Goal: Navigation & Orientation: Find specific page/section

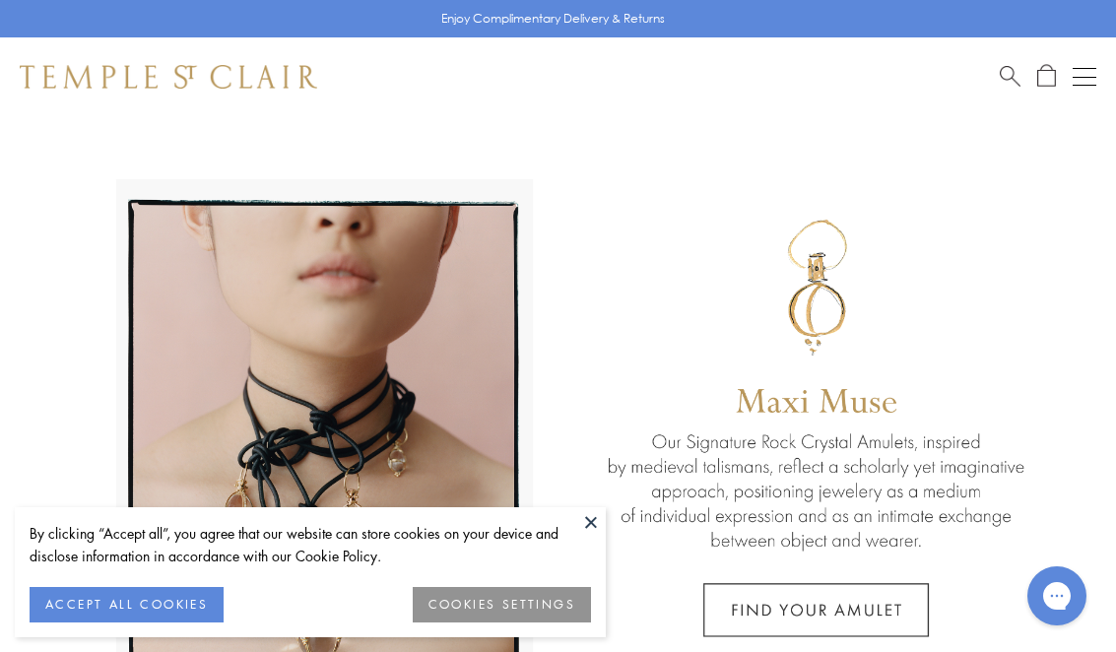
click at [1075, 88] on button "Open navigation" at bounding box center [1085, 77] width 24 height 24
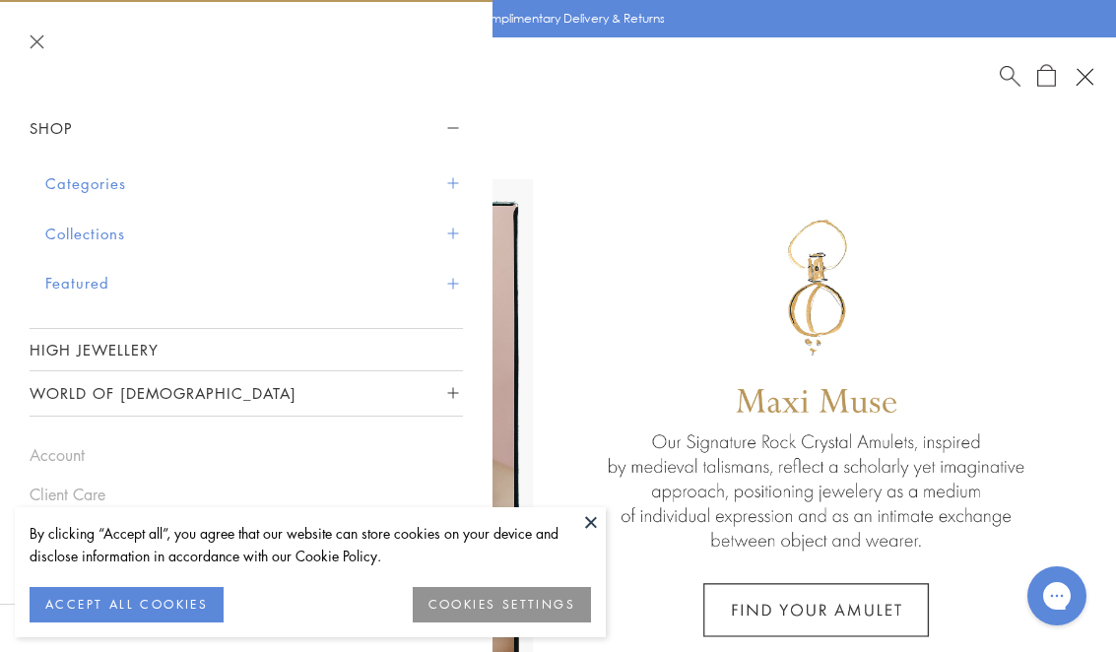
click at [451, 184] on span "Sidebar navigation" at bounding box center [452, 183] width 11 height 11
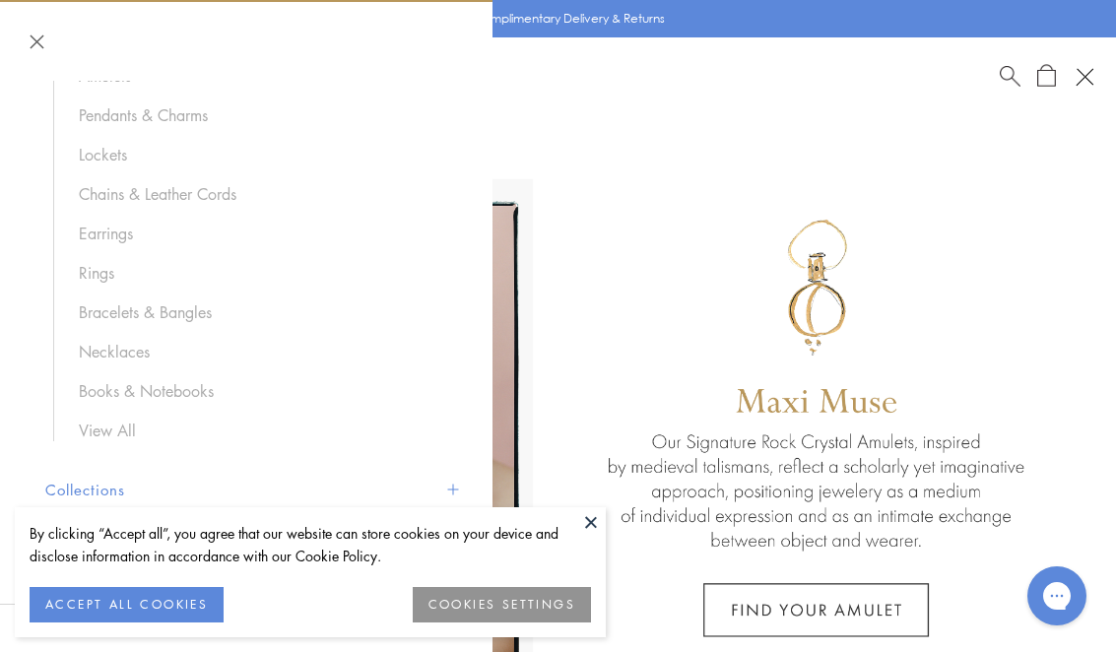
scroll to position [187, 0]
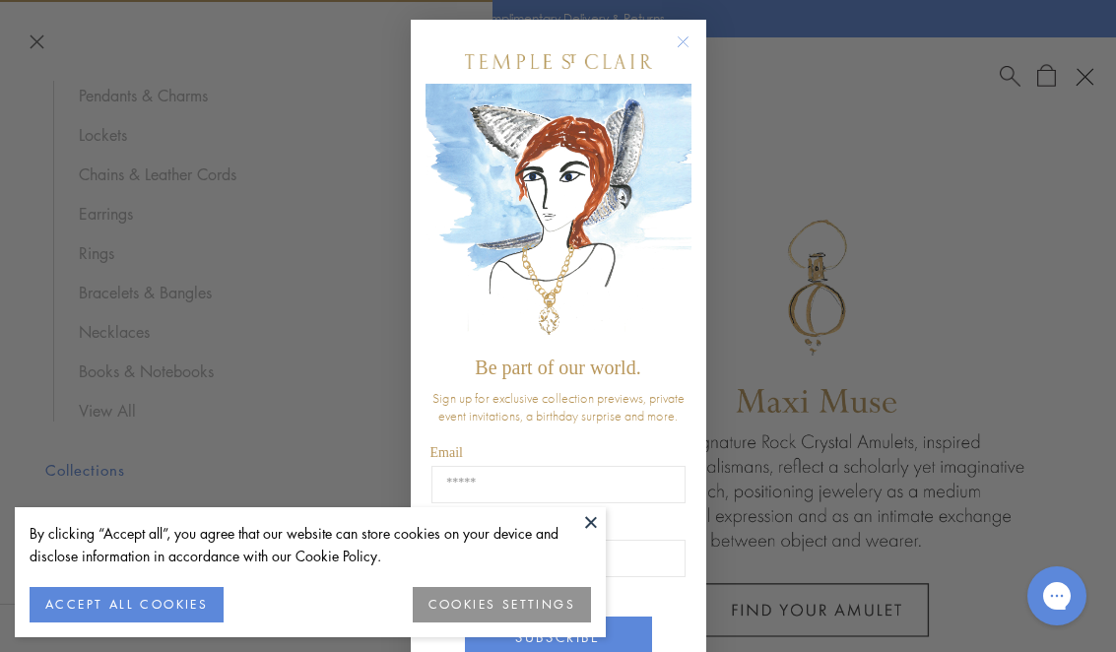
click at [674, 45] on circle "Close dialog" at bounding box center [683, 43] width 24 height 24
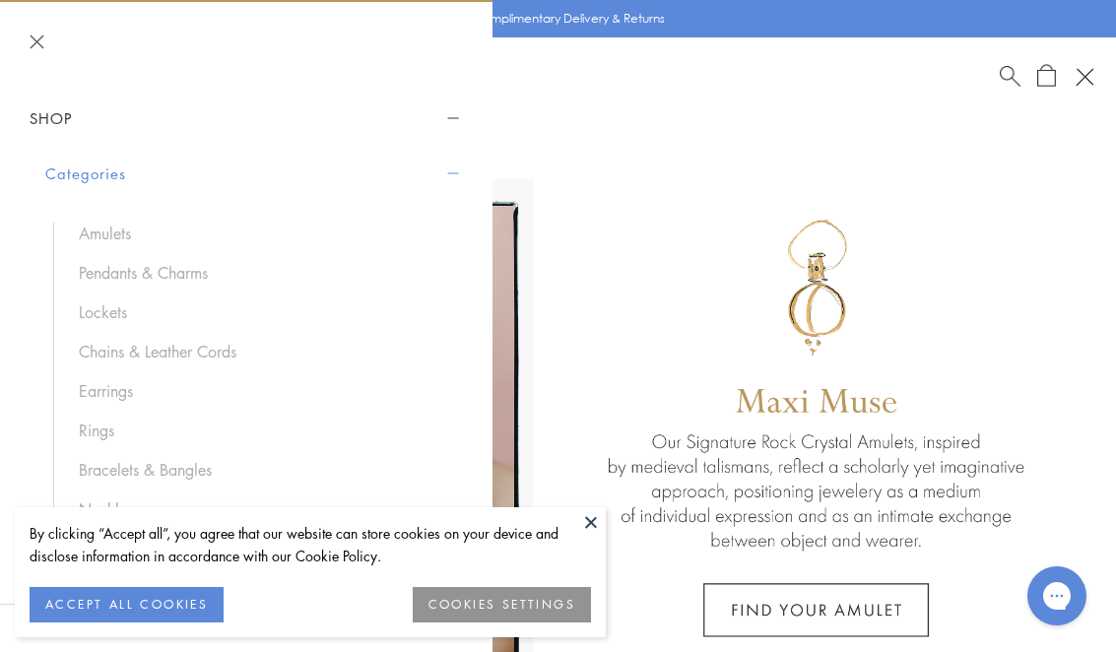
scroll to position [9, 0]
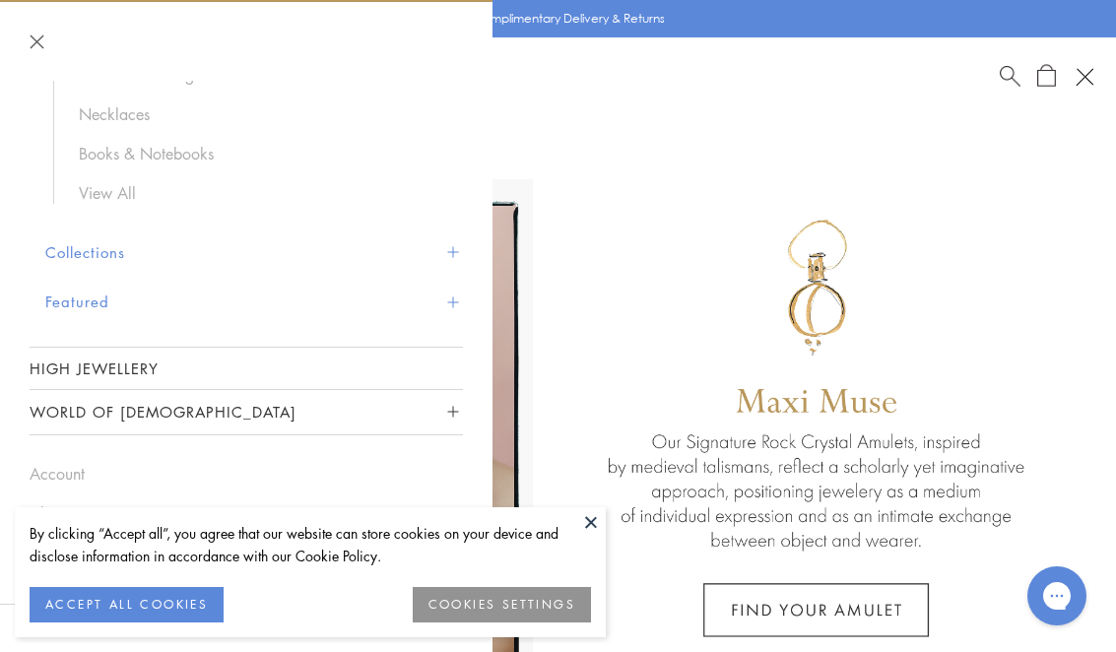
click at [459, 251] on button "Collections" at bounding box center [254, 253] width 418 height 50
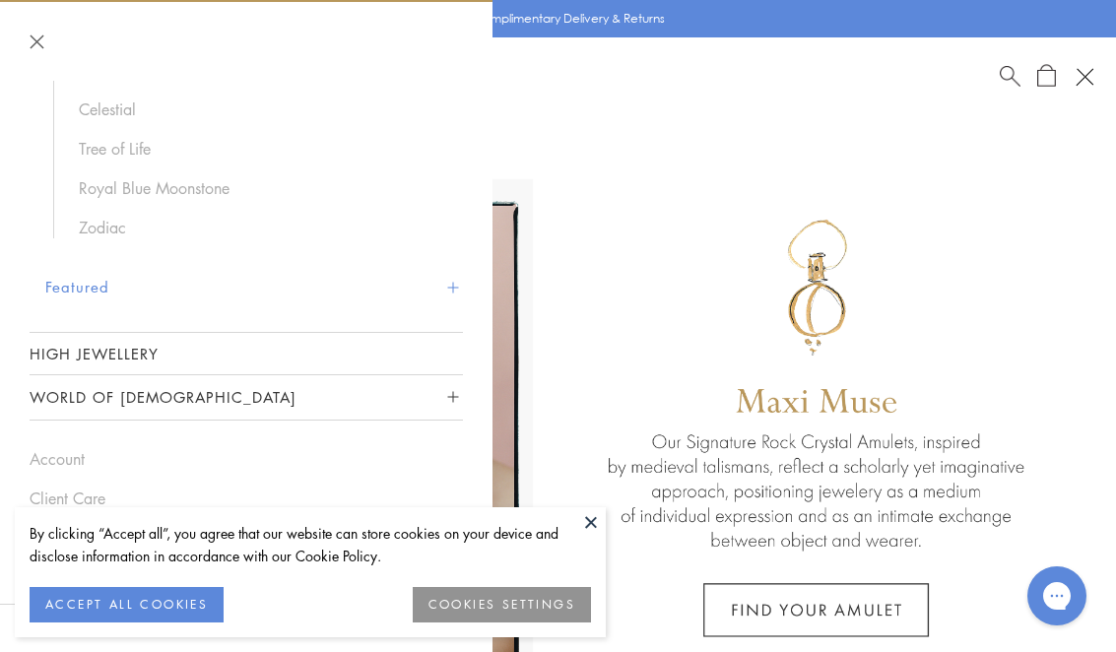
scroll to position [300, 0]
click at [461, 280] on button "Featured" at bounding box center [254, 288] width 418 height 50
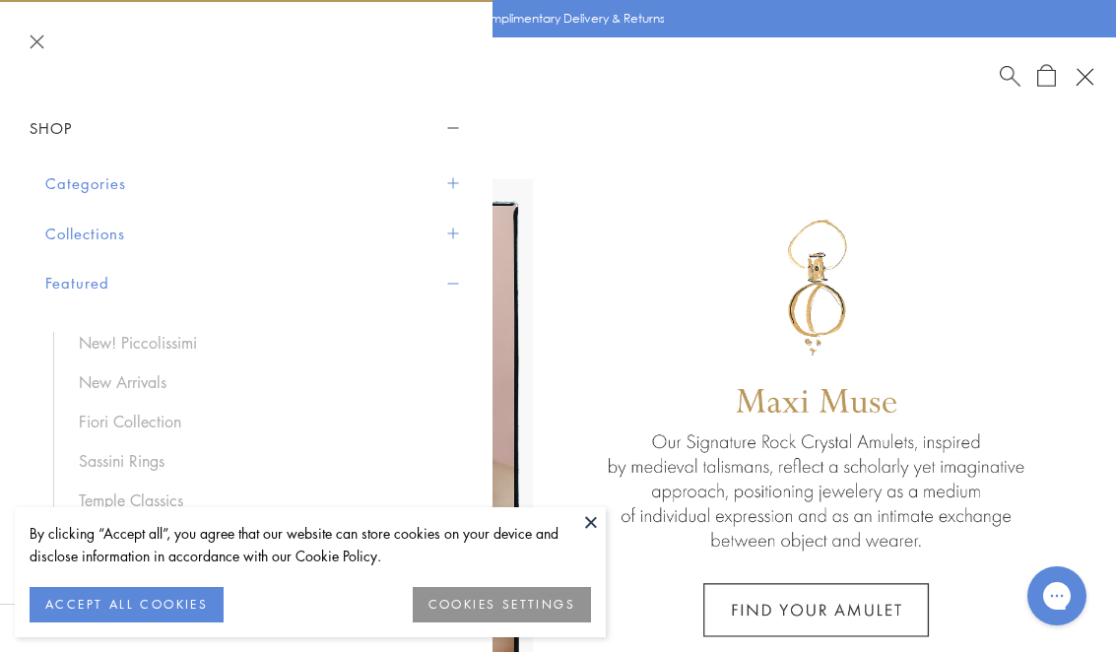
scroll to position [0, 0]
click at [1105, 68] on div "Shop Shop Categories Amulets Pendants & Charms Lockets Chains & Leather Cords E…" at bounding box center [558, 76] width 1116 height 79
click at [1081, 79] on button "Open navigation" at bounding box center [1084, 76] width 33 height 33
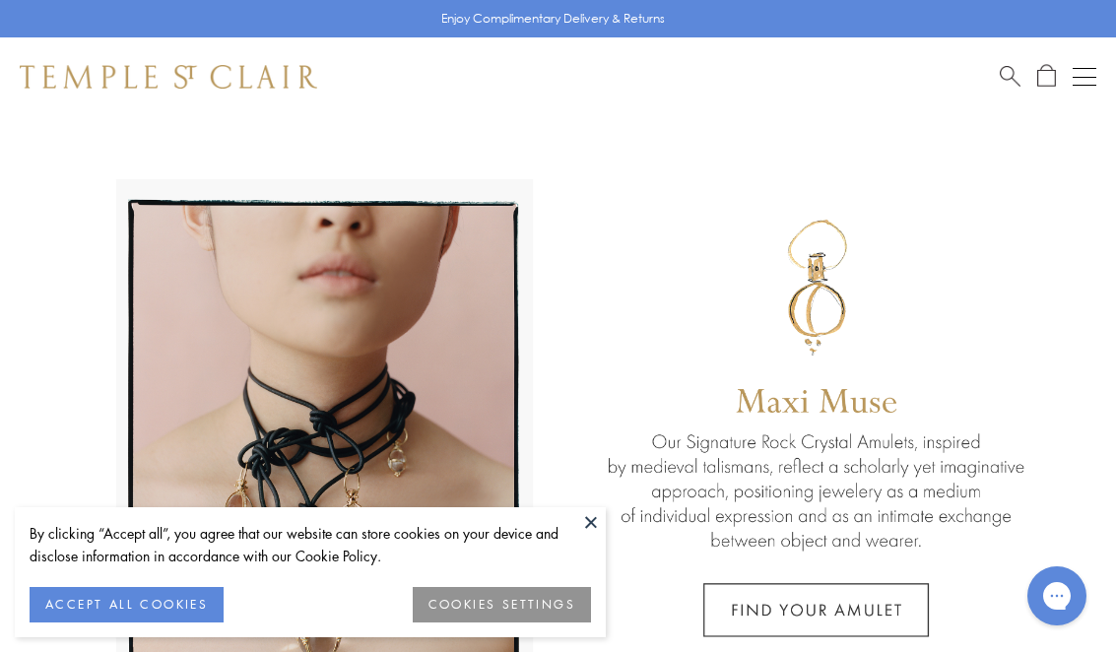
click at [1005, 80] on span "Search" at bounding box center [1010, 74] width 21 height 21
click at [263, 145] on input "search" at bounding box center [570, 156] width 961 height 23
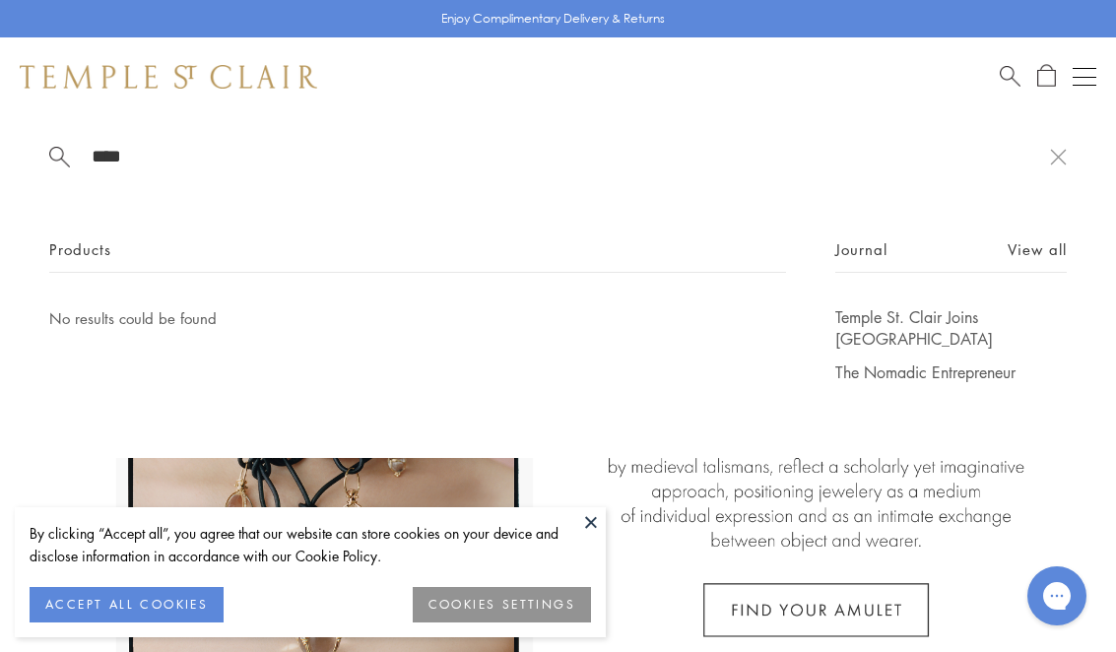
click at [838, 167] on input "****" at bounding box center [570, 156] width 961 height 23
click at [1049, 165] on input "****" at bounding box center [570, 156] width 961 height 23
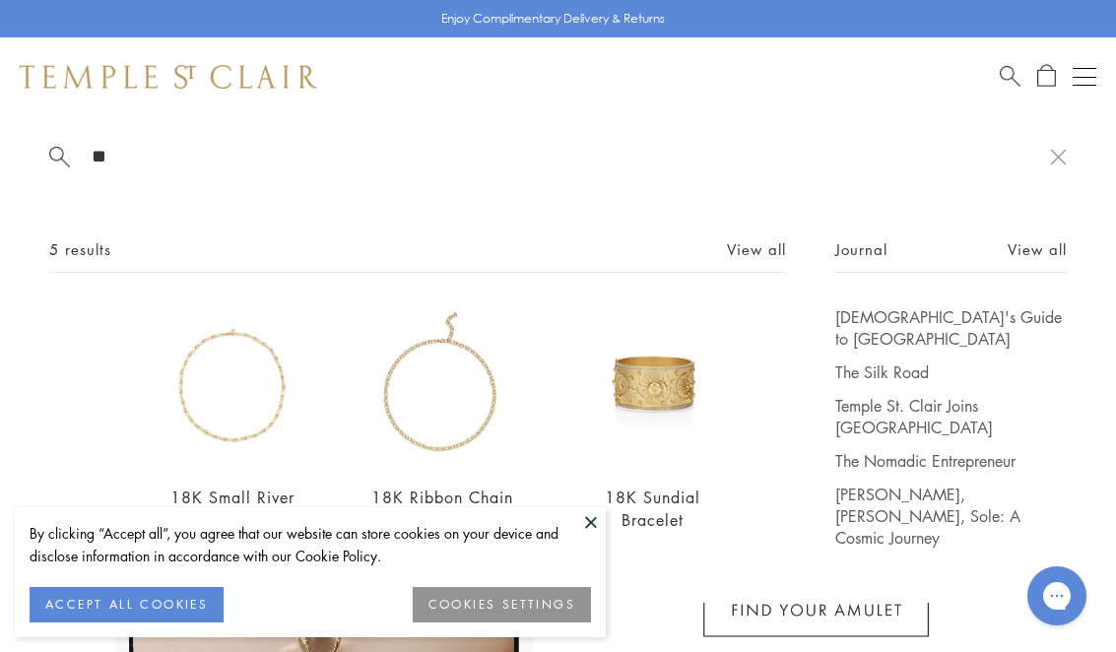
type input "*"
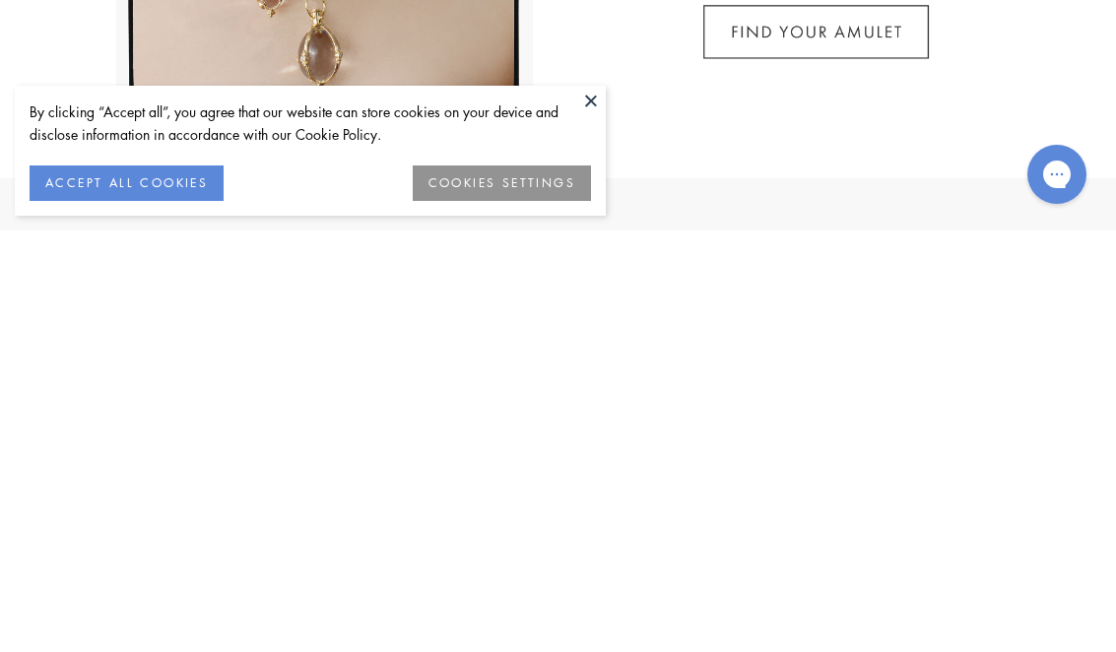
scroll to position [158, 0]
type input "*****"
click at [138, 587] on button "ACCEPT ALL COOKIES" at bounding box center [127, 604] width 194 height 35
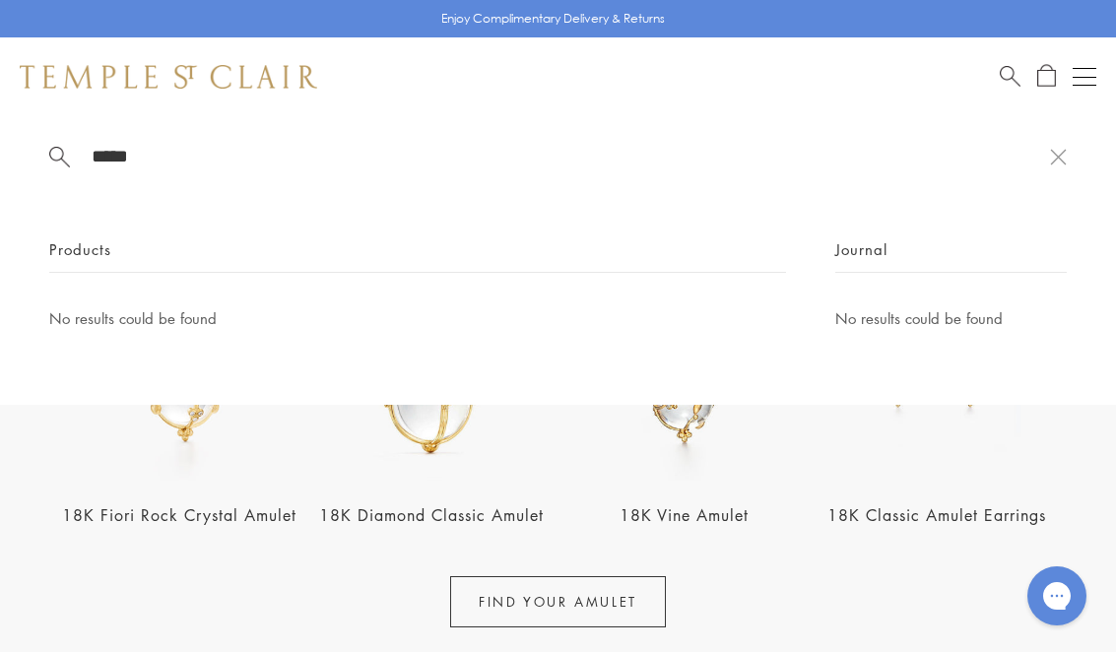
click at [1049, 166] on input "*****" at bounding box center [570, 156] width 961 height 23
click at [1079, 82] on button "Open navigation" at bounding box center [1085, 77] width 24 height 24
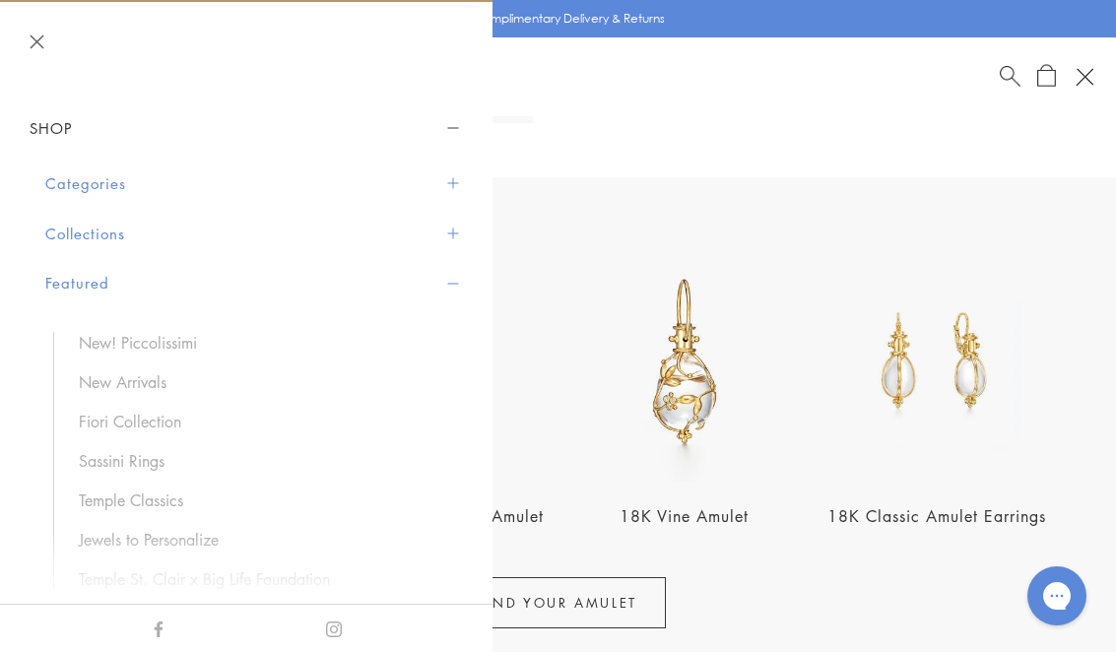
scroll to position [580, 0]
click at [449, 181] on span "Sidebar navigation" at bounding box center [452, 183] width 11 height 11
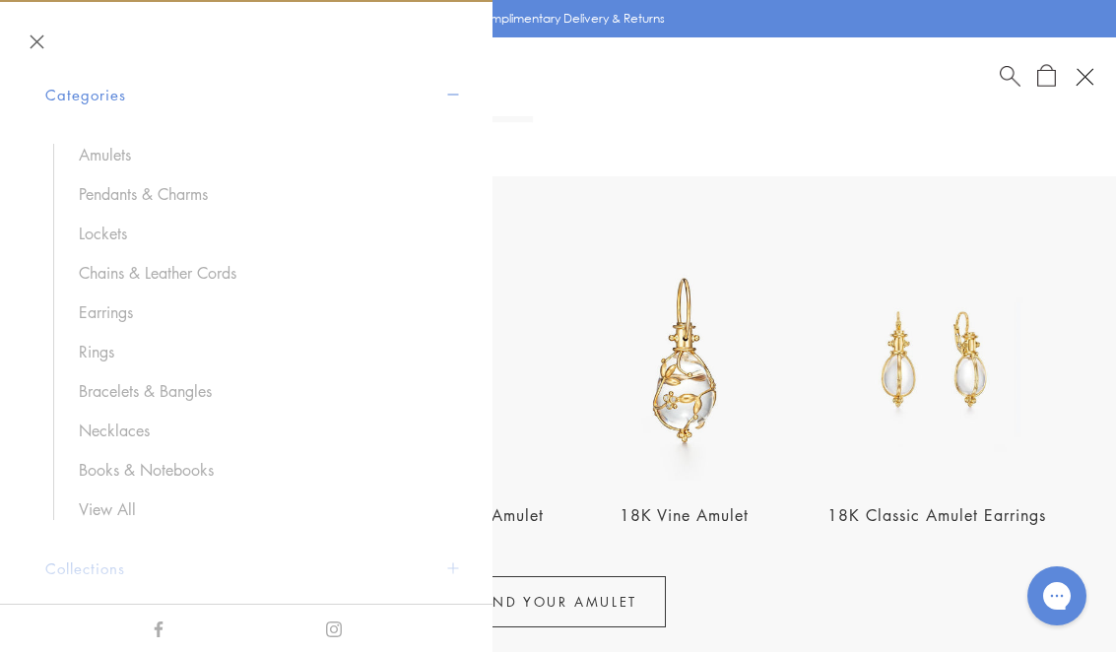
scroll to position [93, 0]
click at [191, 457] on link "Books & Notebooks" at bounding box center [261, 466] width 365 height 22
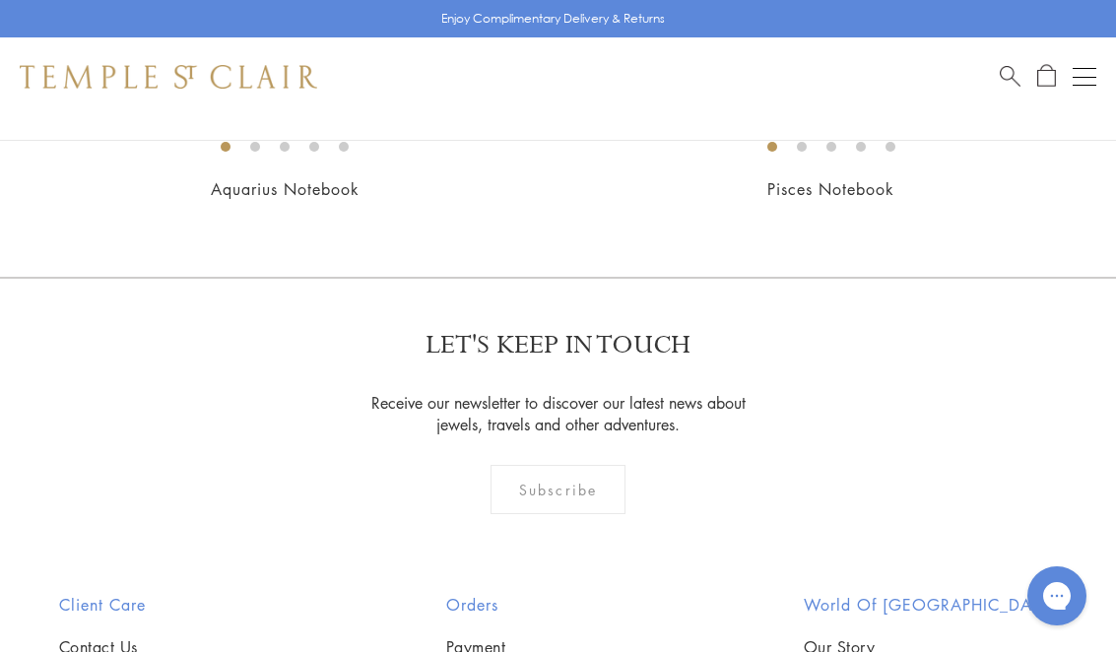
scroll to position [4809, 0]
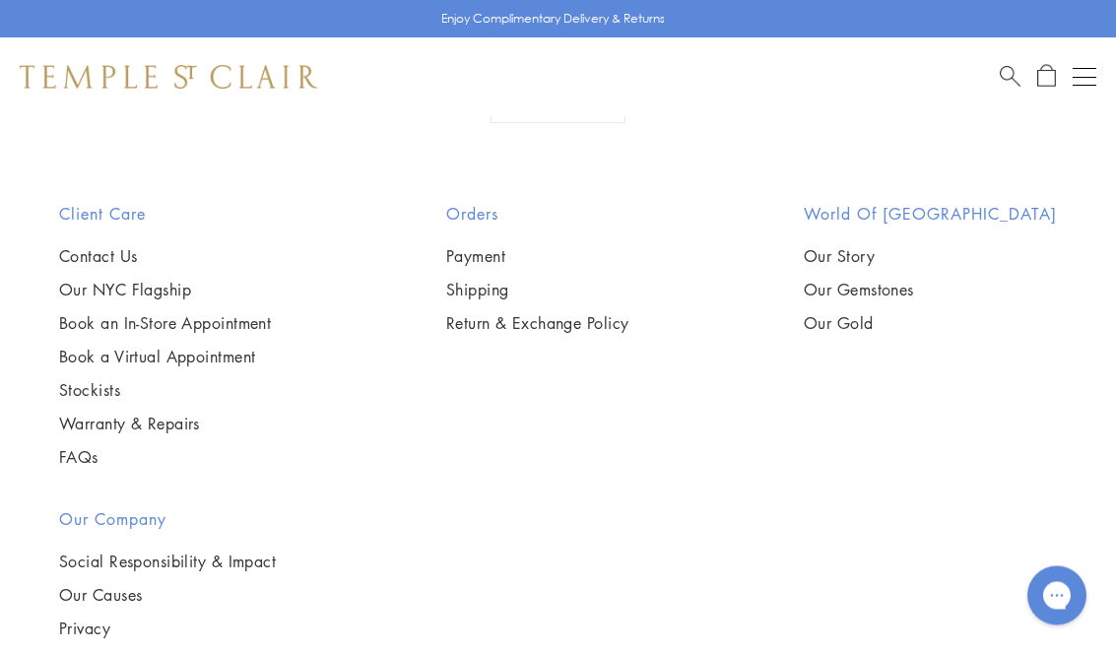
scroll to position [874, 0]
